Goal: Transaction & Acquisition: Purchase product/service

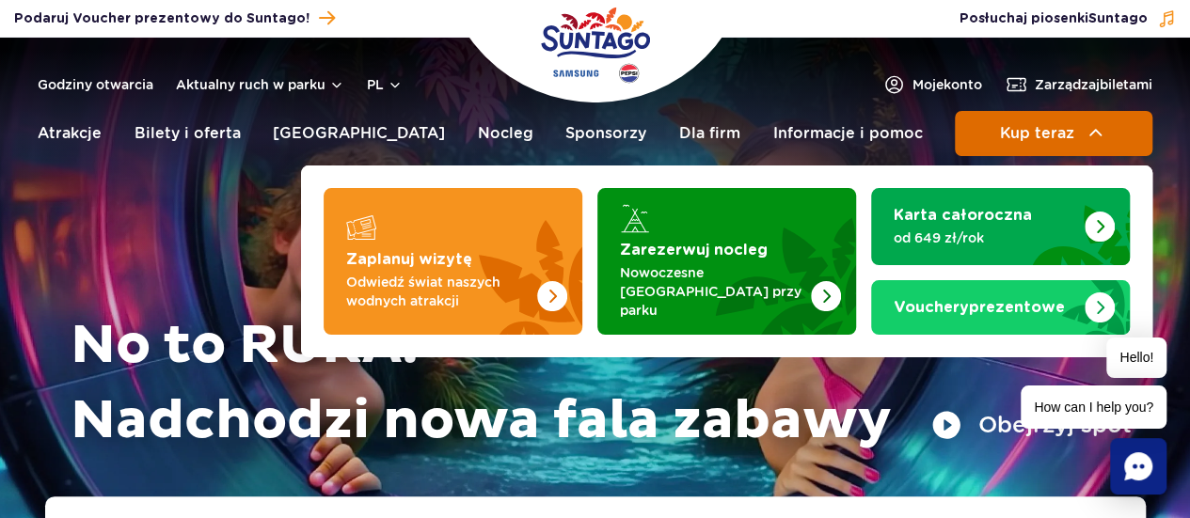
drag, startPoint x: 0, startPoint y: 0, endPoint x: 1105, endPoint y: 136, distance: 1113.1
click at [1105, 136] on img at bounding box center [1096, 133] width 23 height 23
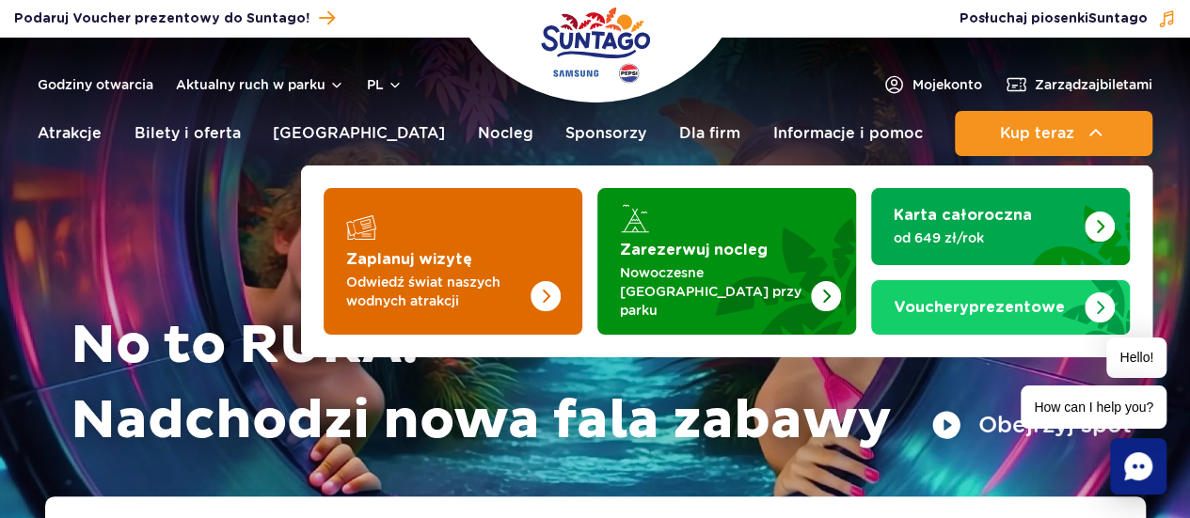
click at [461, 286] on p "Odwiedź świat naszych wodnych atrakcji" at bounding box center [437, 292] width 183 height 38
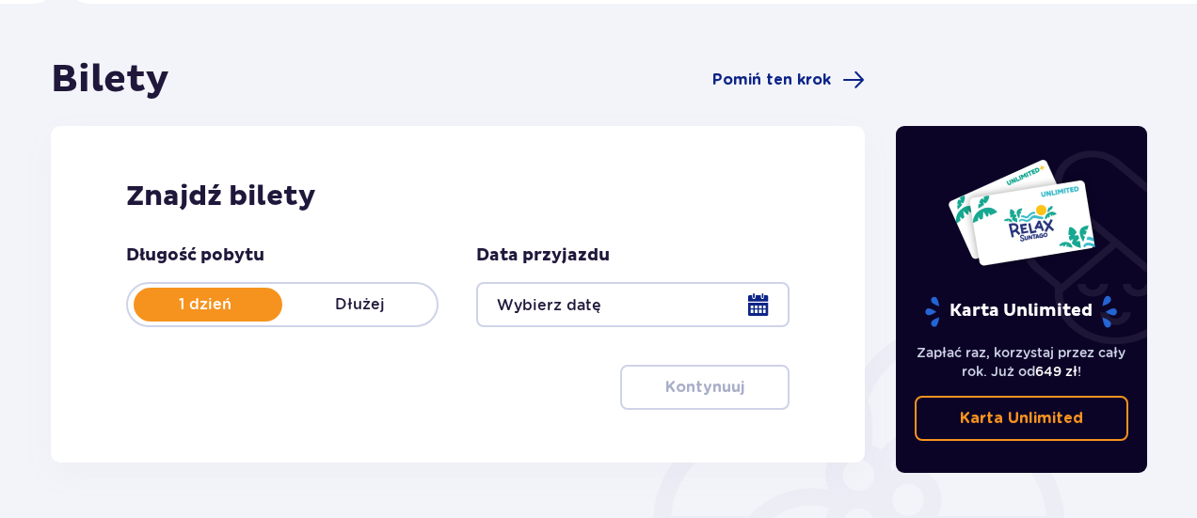
scroll to position [188, 0]
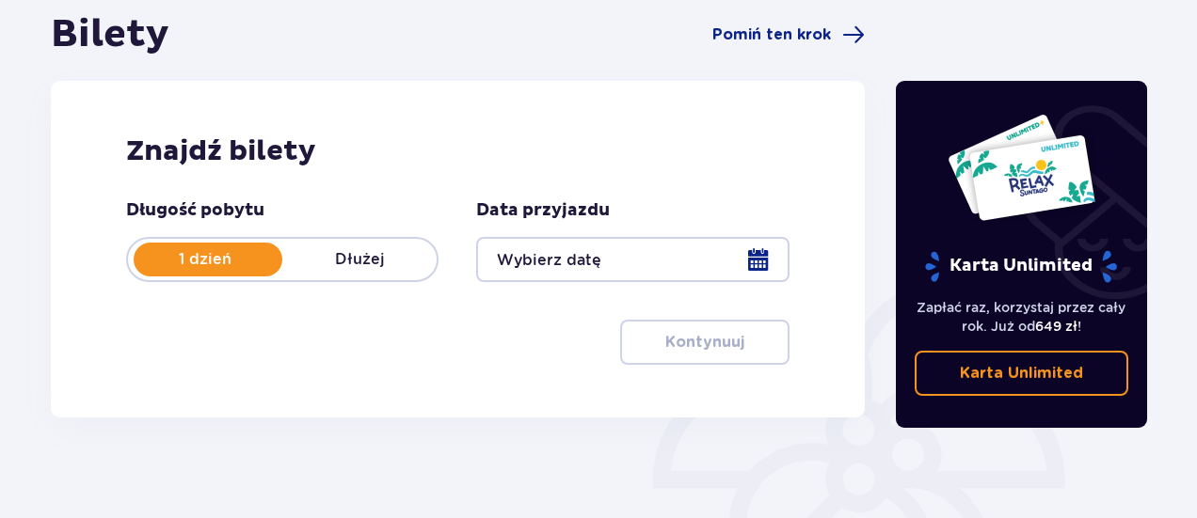
click at [536, 250] on div at bounding box center [632, 259] width 312 height 45
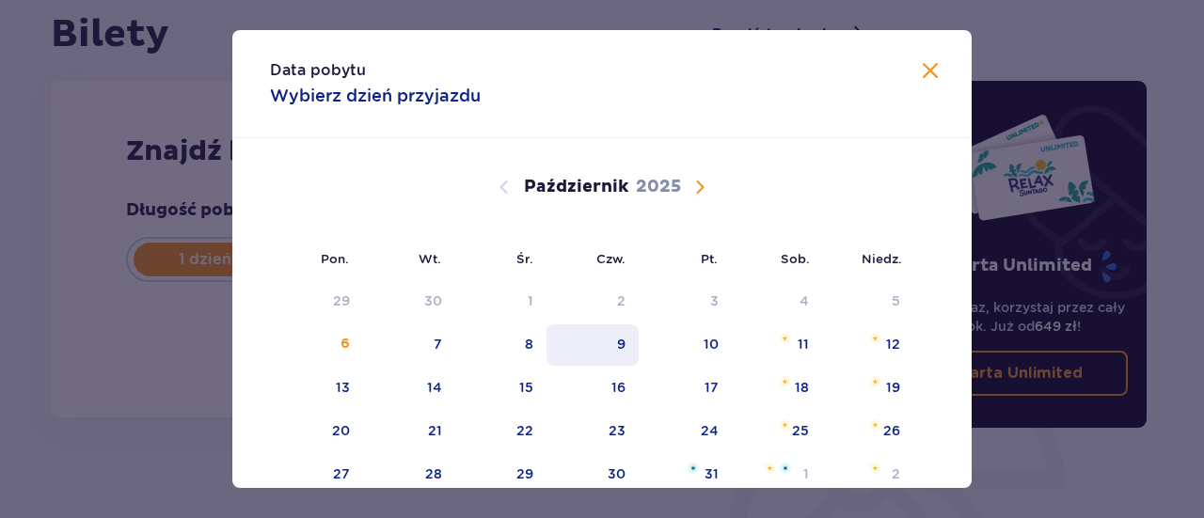
click at [632, 343] on div "9" at bounding box center [593, 345] width 93 height 41
type input "09.10.25"
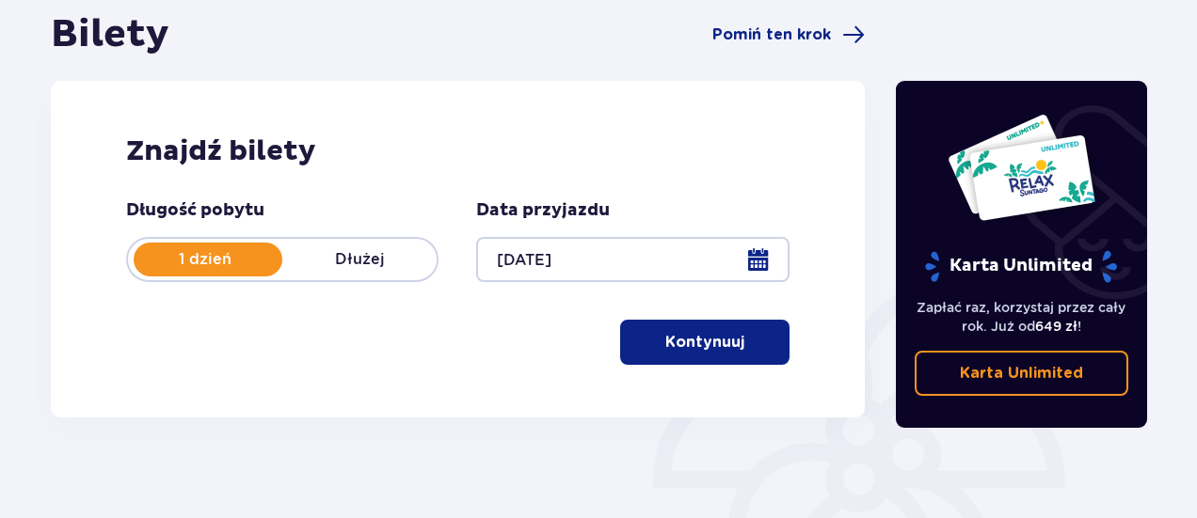
click at [632, 343] on button "Kontynuuj" at bounding box center [704, 342] width 169 height 45
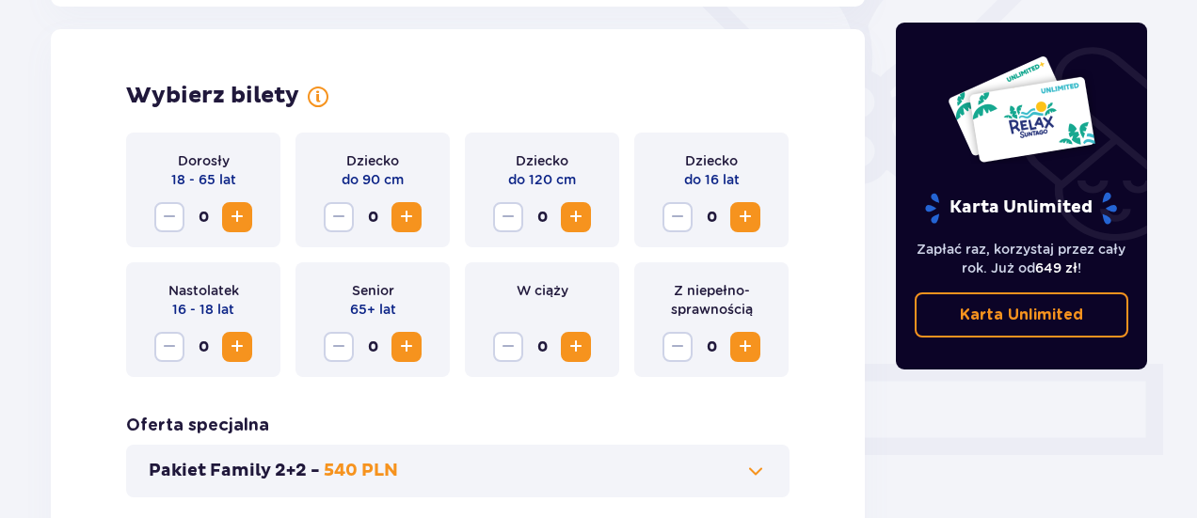
scroll to position [523, 0]
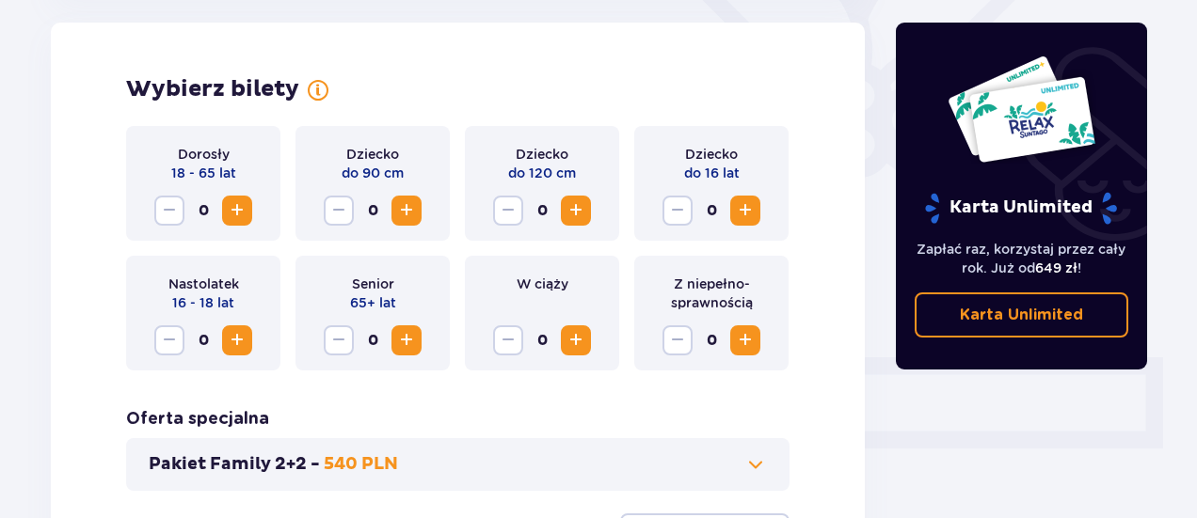
click at [237, 207] on span "Zwiększ" at bounding box center [237, 210] width 23 height 23
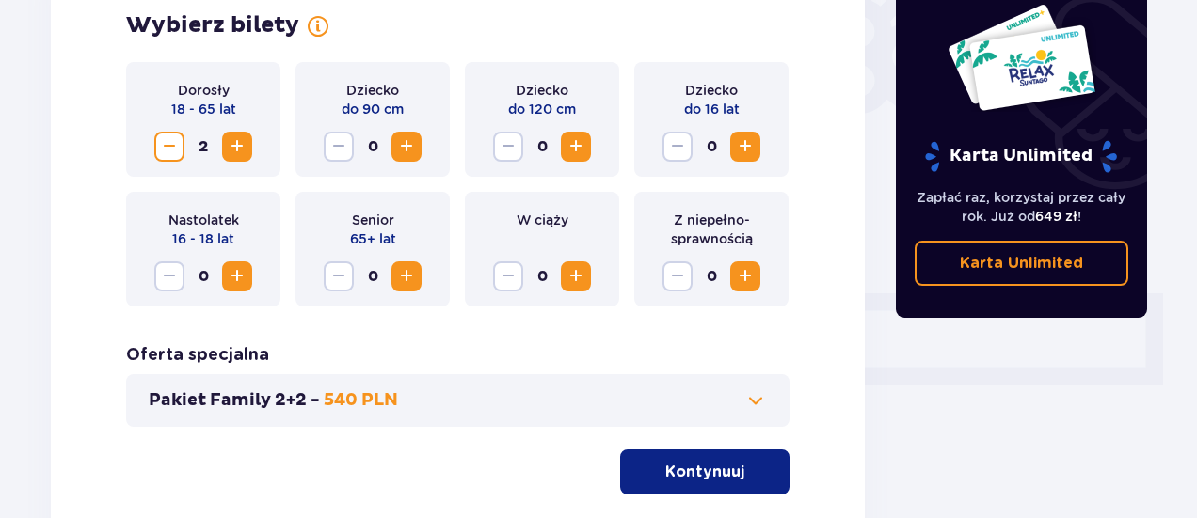
scroll to position [711, 0]
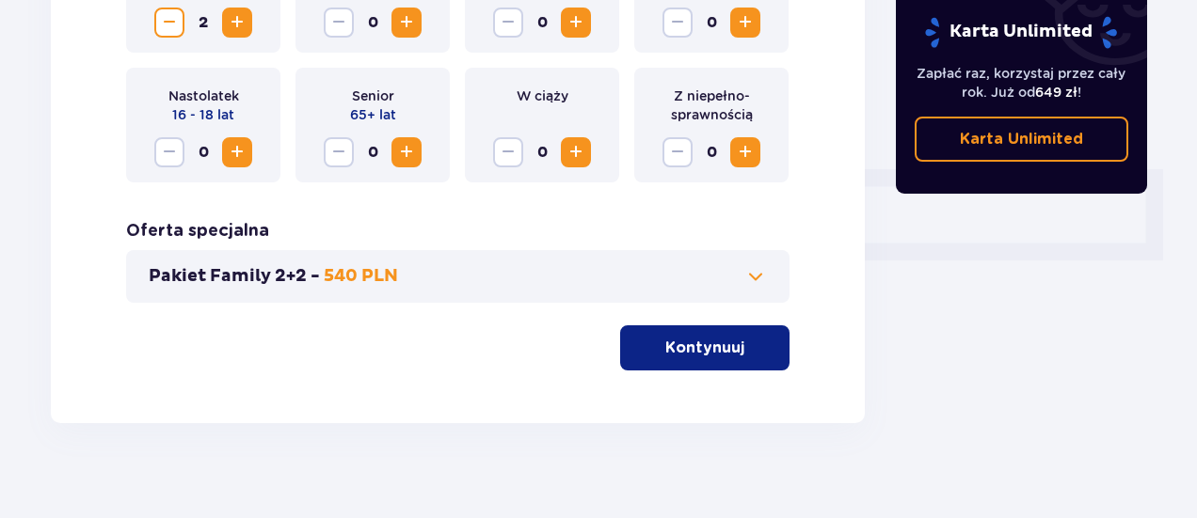
click at [395, 280] on p "540 PLN" at bounding box center [361, 276] width 74 height 23
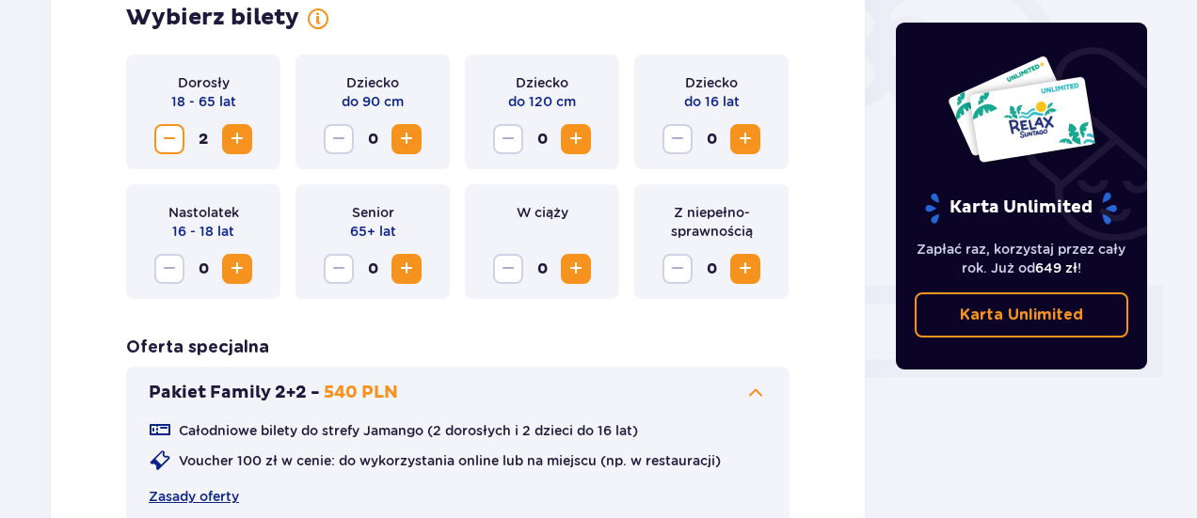
scroll to position [805, 0]
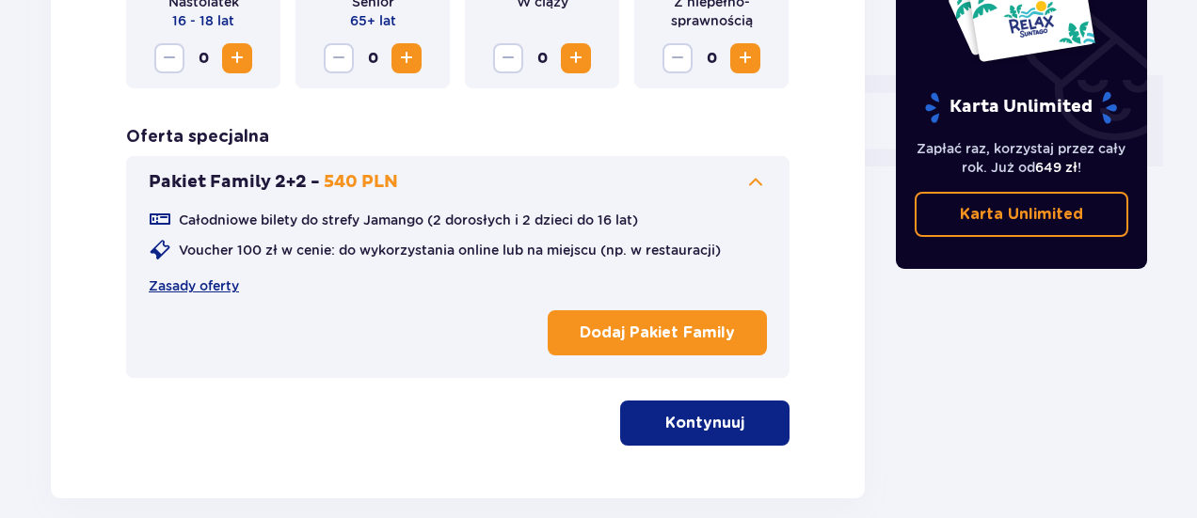
click at [643, 416] on button "Kontynuuj" at bounding box center [704, 423] width 169 height 45
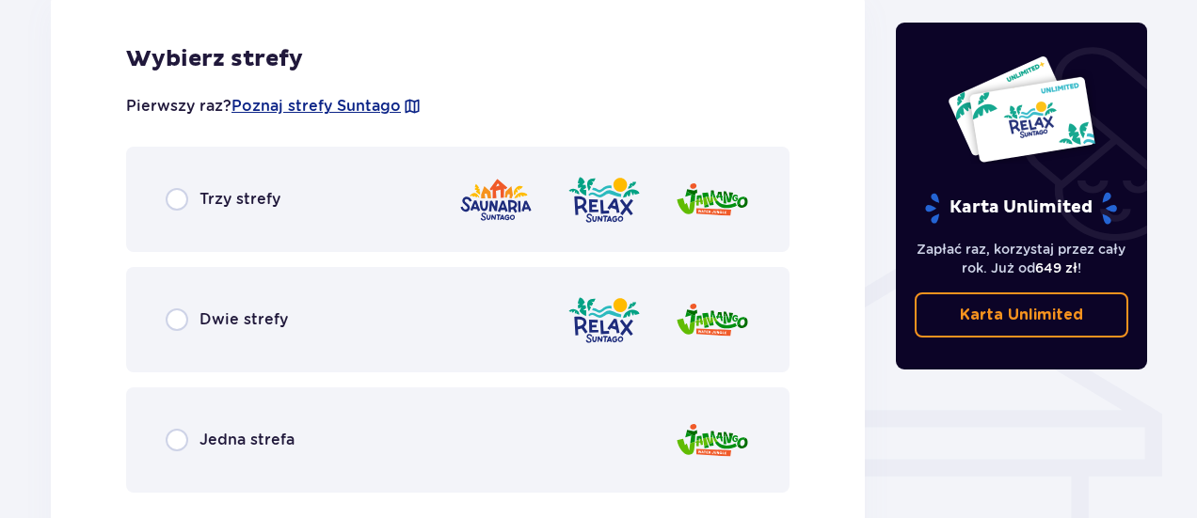
scroll to position [1308, 0]
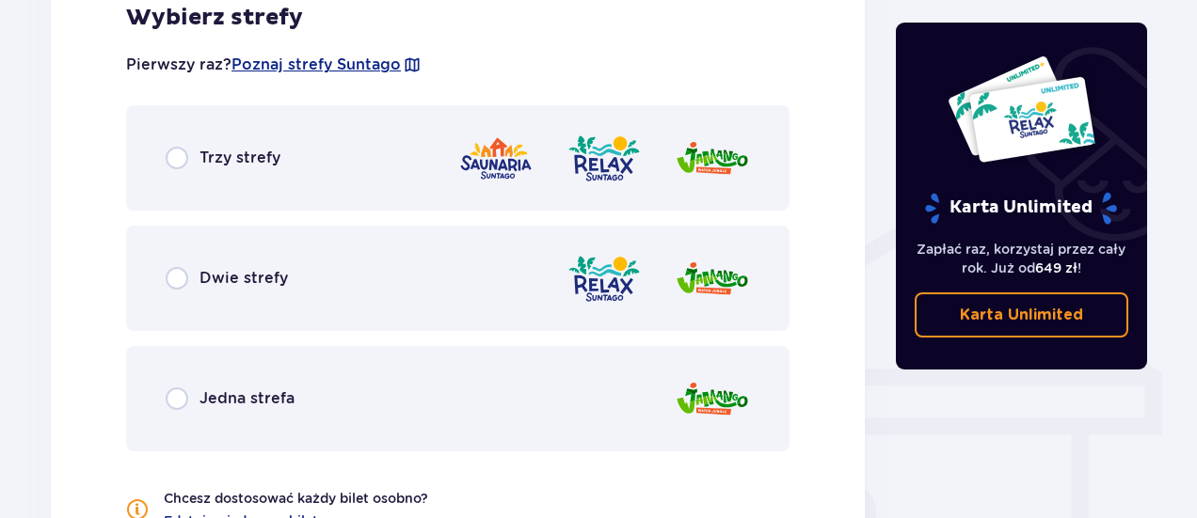
click at [177, 280] on input "radio" at bounding box center [177, 278] width 23 height 23
radio input "true"
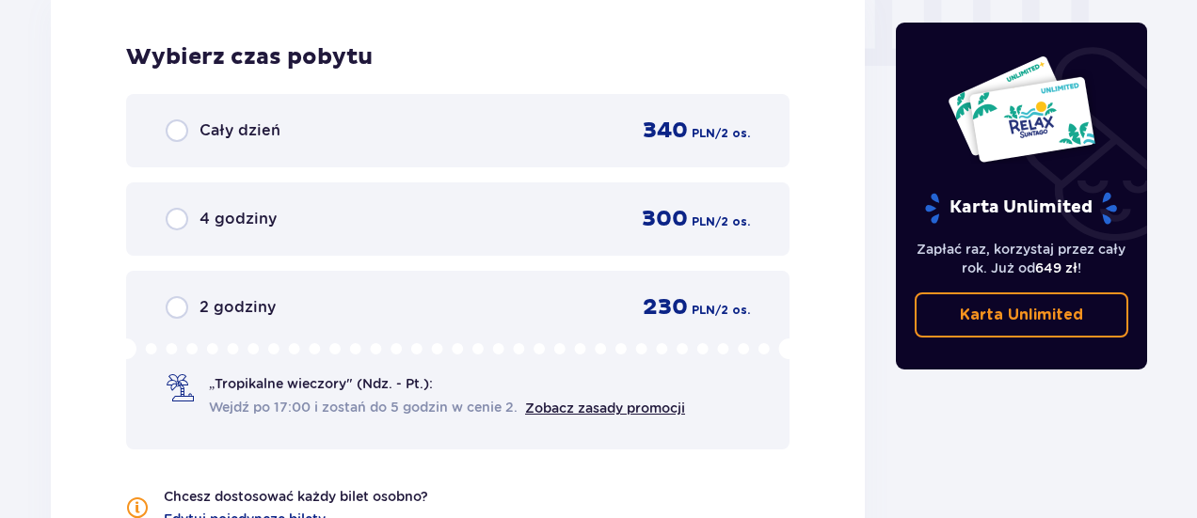
scroll to position [1963, 0]
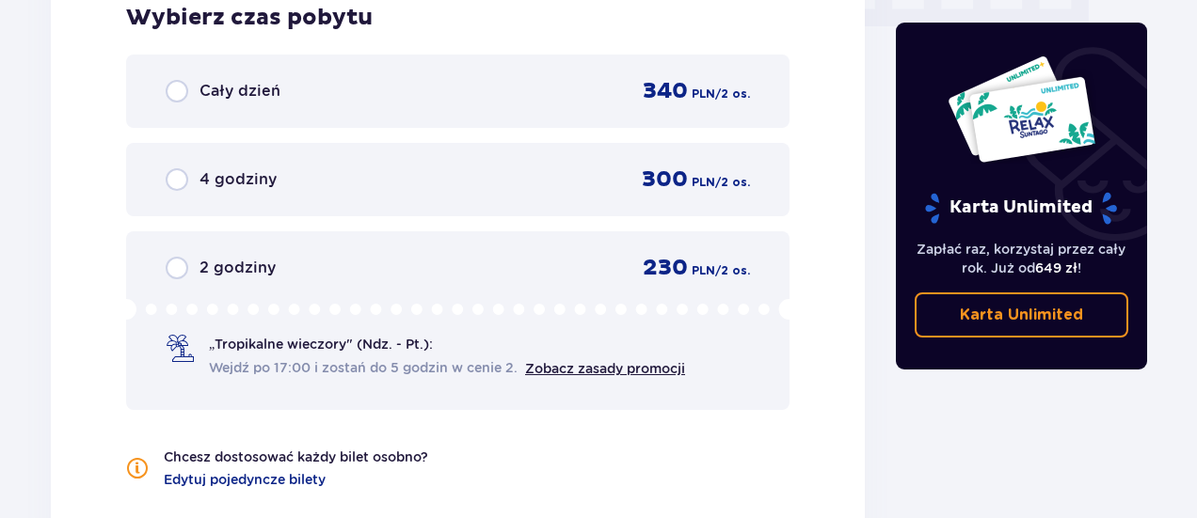
click at [183, 263] on input "radio" at bounding box center [177, 268] width 23 height 23
radio input "true"
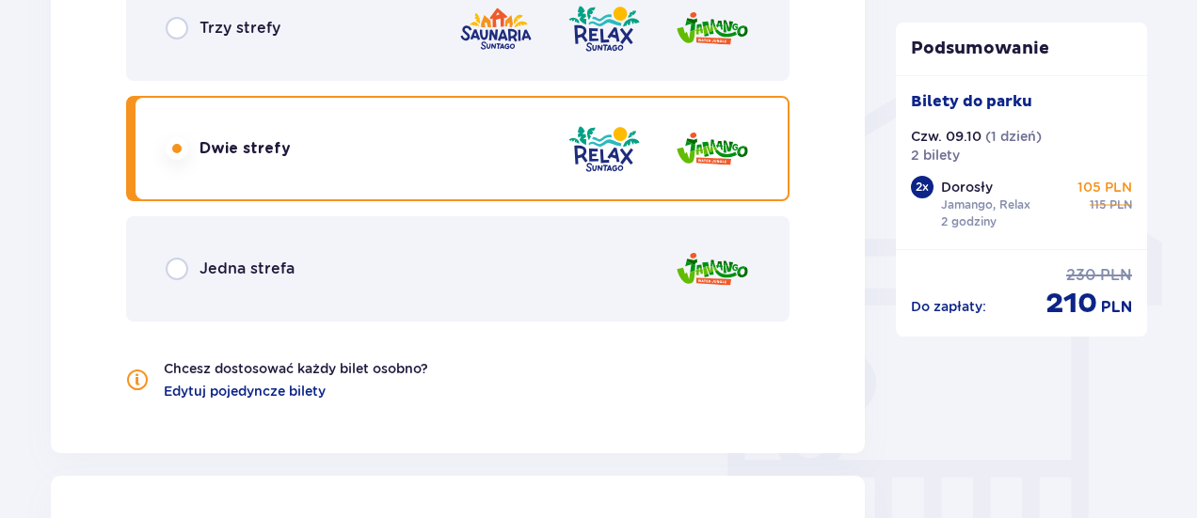
scroll to position [1425, 0]
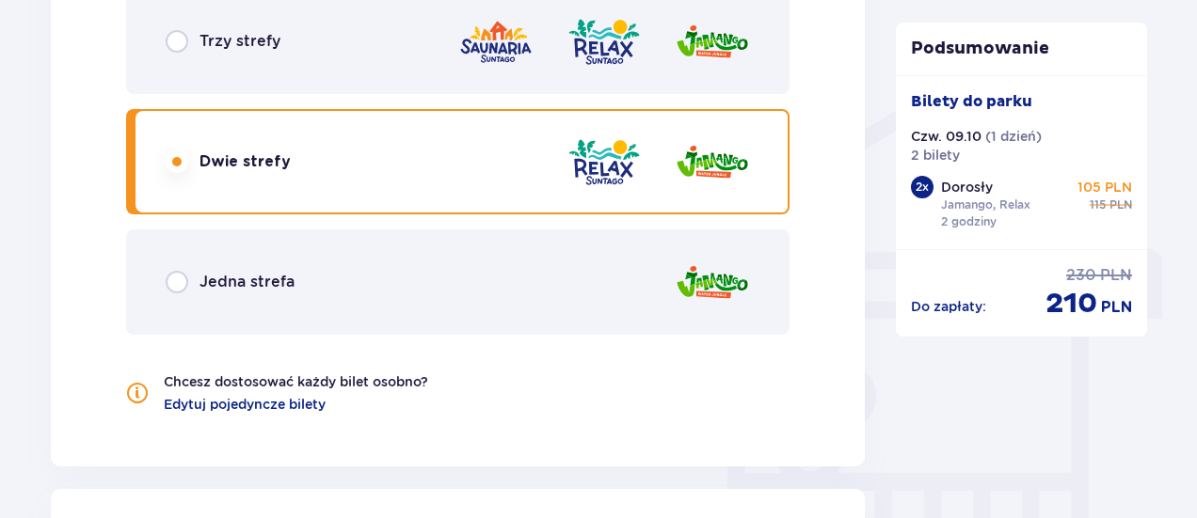
click at [176, 36] on input "radio" at bounding box center [177, 41] width 23 height 23
radio input "true"
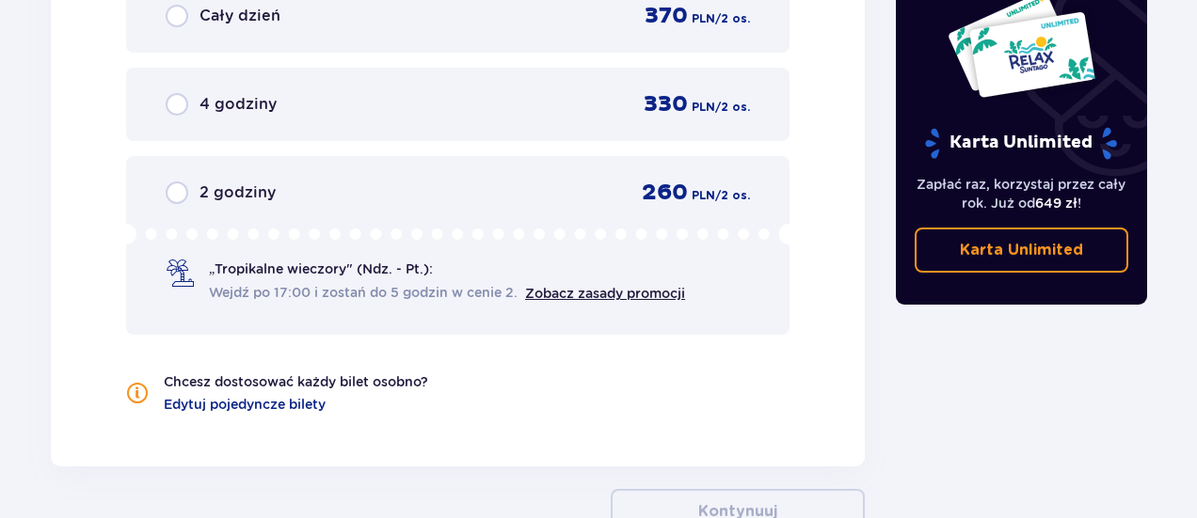
scroll to position [2057, 0]
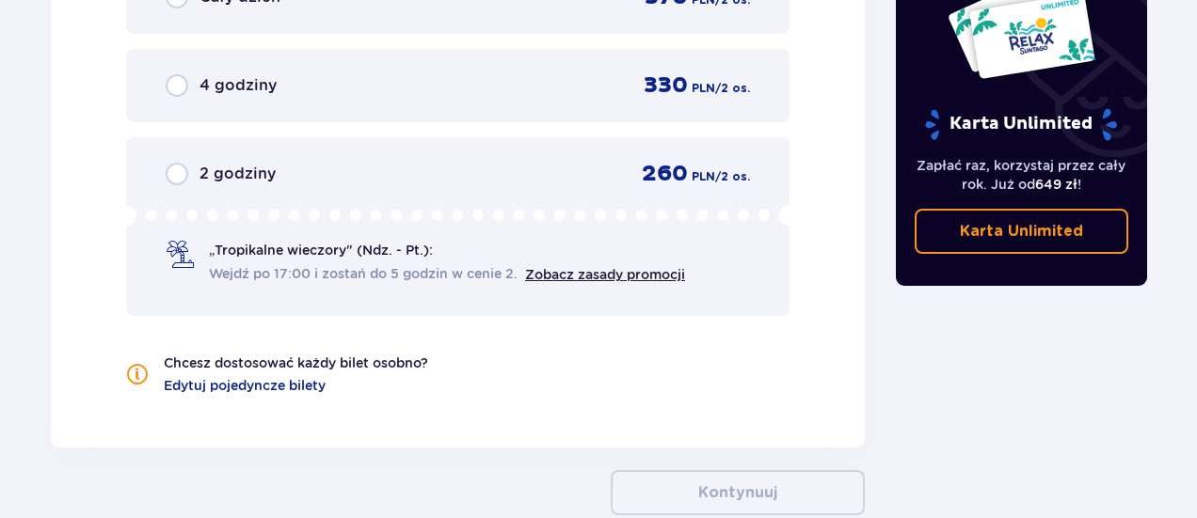
click at [180, 176] on input "radio" at bounding box center [177, 174] width 23 height 23
radio input "true"
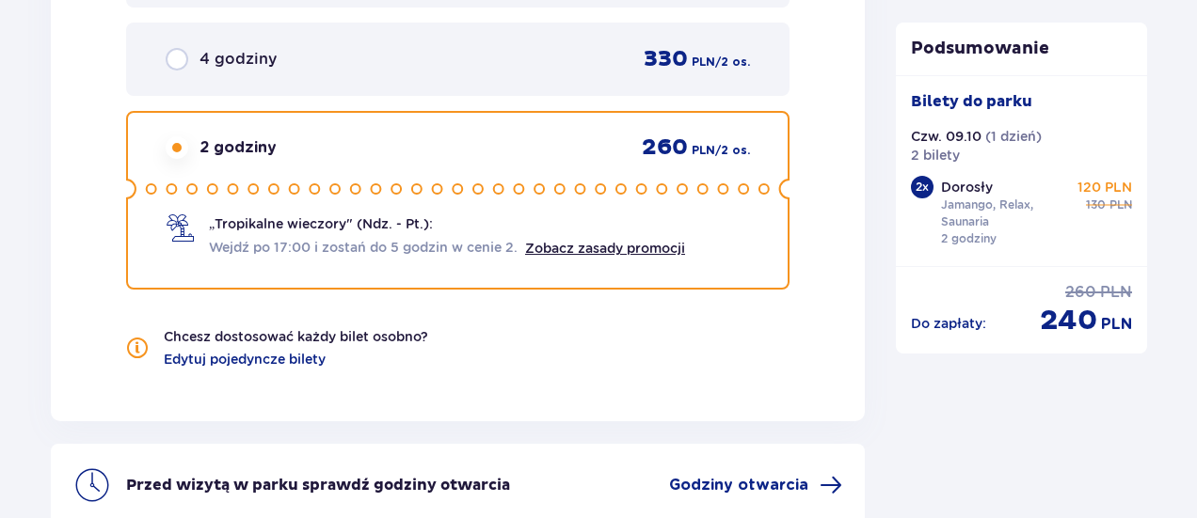
scroll to position [1989, 0]
